Goal: Task Accomplishment & Management: Manage account settings

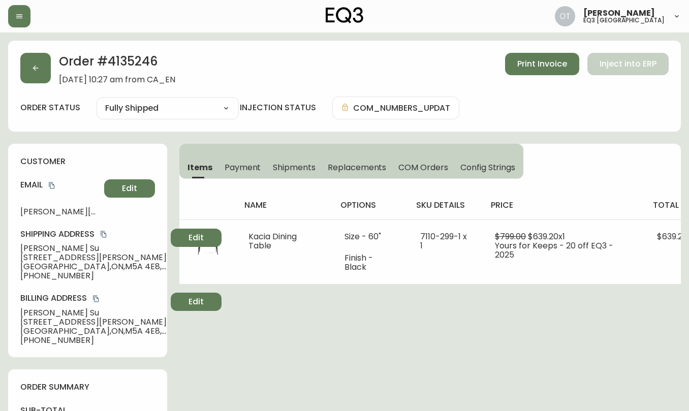
select select "FULLY_SHIPPED"
click at [40, 71] on button "button" at bounding box center [35, 68] width 31 height 31
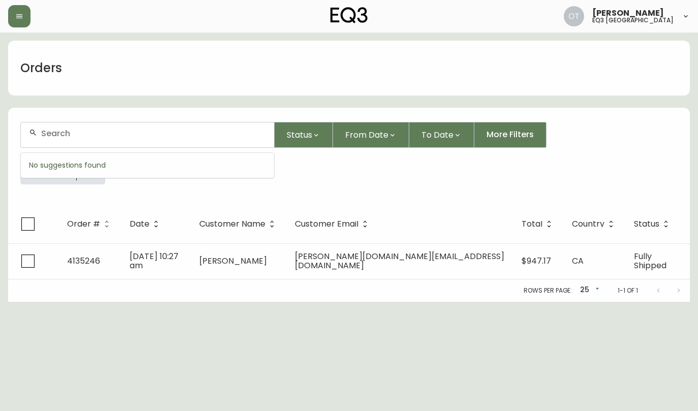
click at [57, 131] on input "text" at bounding box center [153, 134] width 225 height 10
paste input "4135222"
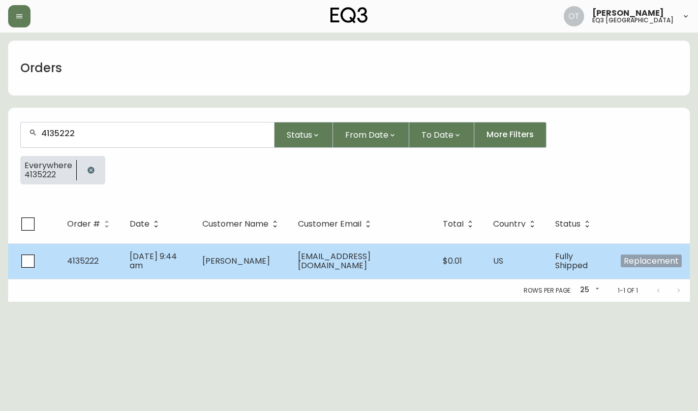
type input "4135222"
click at [290, 267] on td "[PERSON_NAME]" at bounding box center [242, 262] width 96 height 36
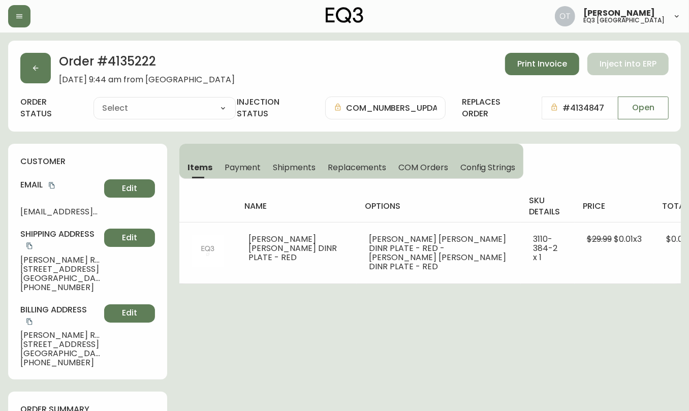
type input "Fully Shipped"
select select "FULLY_SHIPPED"
click at [38, 64] on icon "button" at bounding box center [36, 68] width 8 height 8
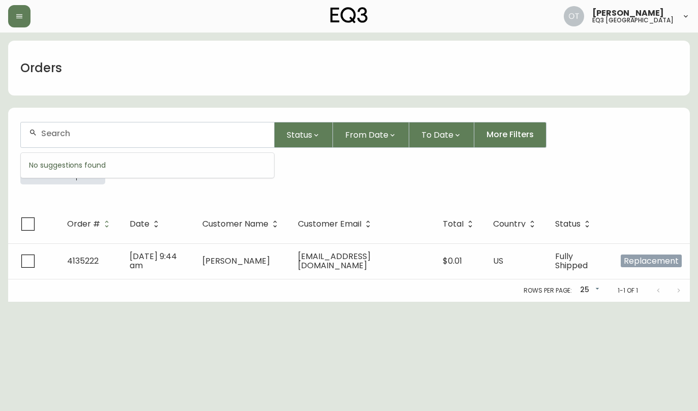
click at [55, 130] on input "text" at bounding box center [153, 134] width 225 height 10
paste input "4135328"
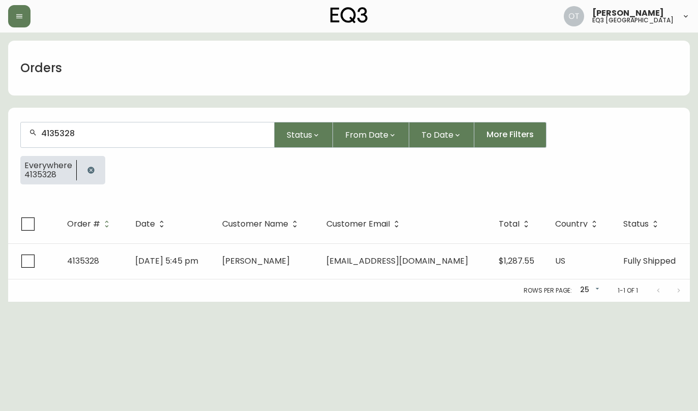
type input "4135328"
click at [223, 67] on div "Orders" at bounding box center [349, 68] width 682 height 55
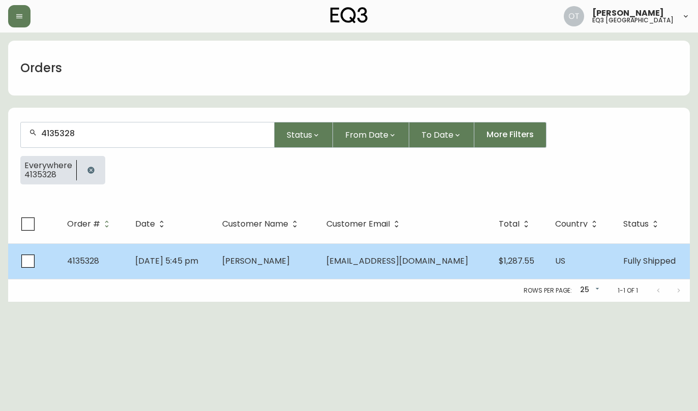
click at [318, 268] on td "[PERSON_NAME]" at bounding box center [266, 262] width 104 height 36
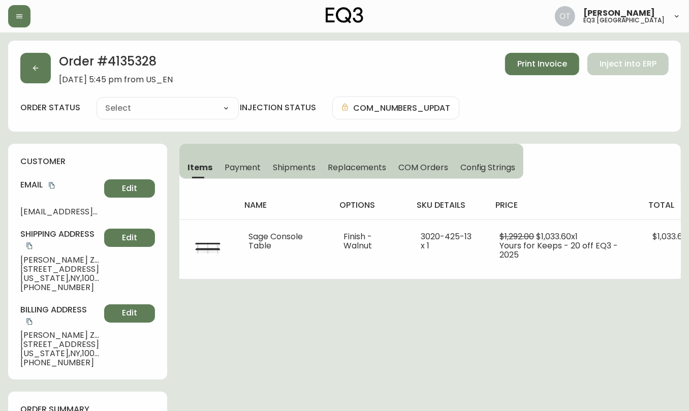
type input "Fully Shipped"
select select "FULLY_SHIPPED"
click at [401, 62] on div "Order # 4135328 [DATE] 5:45 pm from US_EN Print Invoice Inject into ERP" at bounding box center [344, 69] width 649 height 32
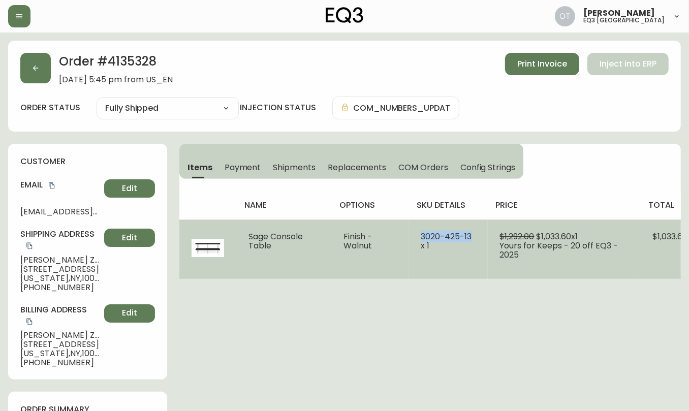
drag, startPoint x: 423, startPoint y: 236, endPoint x: 480, endPoint y: 235, distance: 57.5
click at [480, 235] on td "3020-425-13 x 1" at bounding box center [448, 249] width 79 height 59
copy span "[PHONE_NUMBER]"
